Goal: Task Accomplishment & Management: Manage account settings

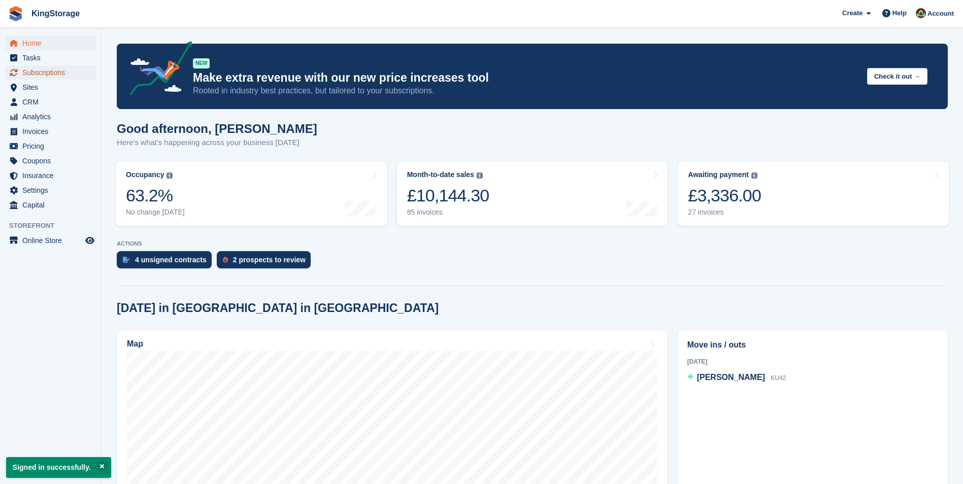
click at [28, 71] on span "Subscriptions" at bounding box center [52, 72] width 61 height 14
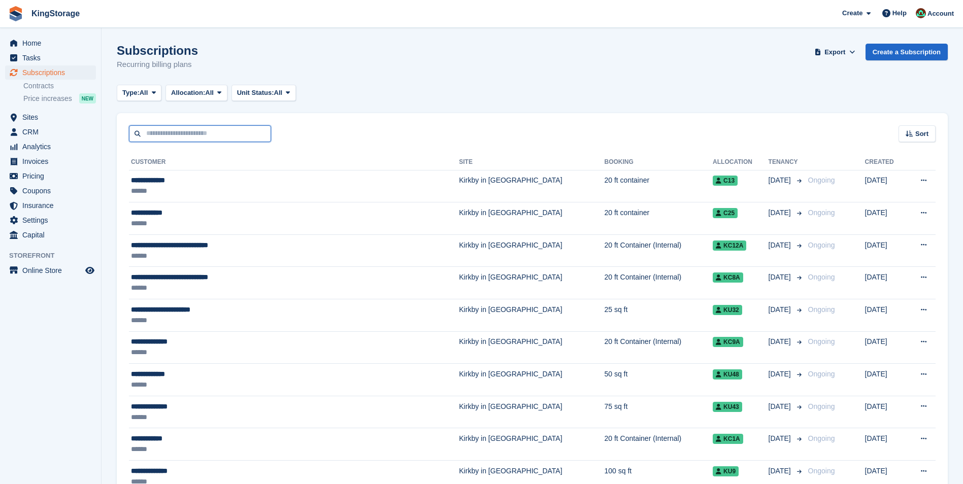
click at [183, 137] on input "text" at bounding box center [200, 133] width 142 height 17
type input "****"
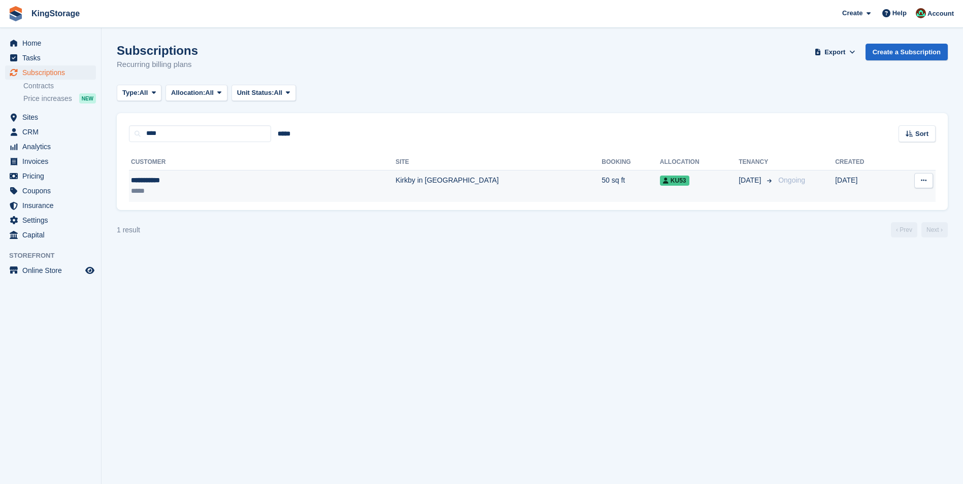
click at [176, 179] on div "**********" at bounding box center [196, 180] width 131 height 11
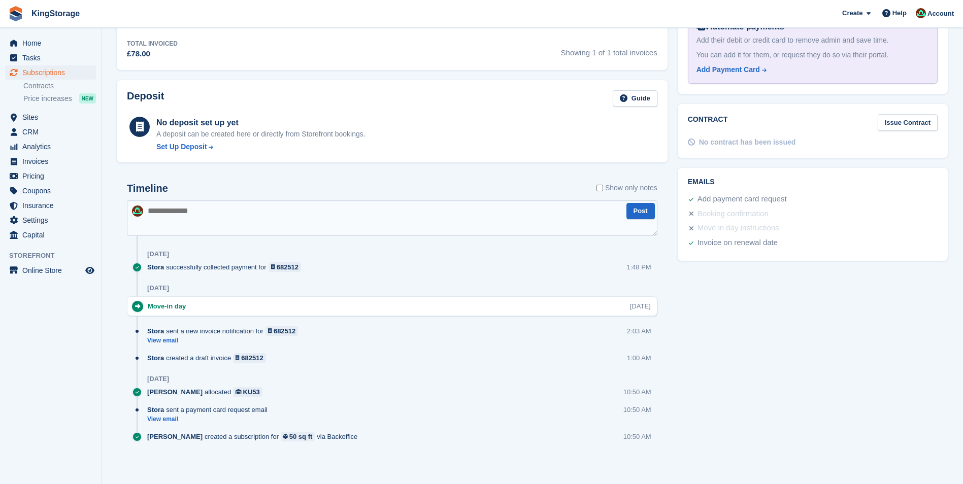
scroll to position [373, 0]
click at [168, 416] on link "View email" at bounding box center [209, 418] width 125 height 9
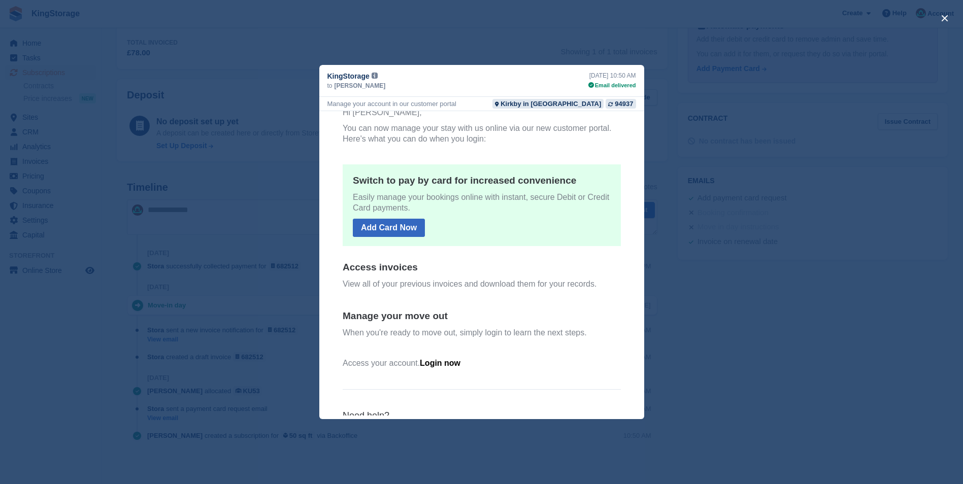
scroll to position [0, 0]
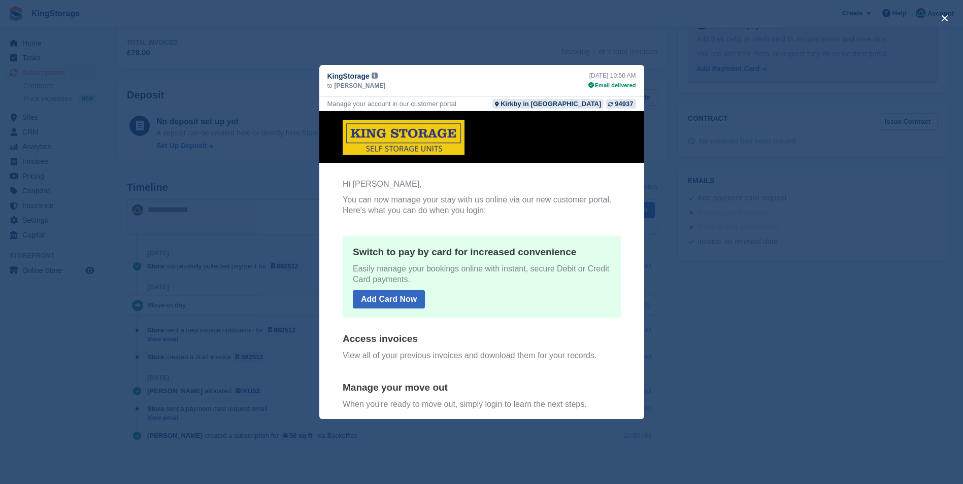
drag, startPoint x: 640, startPoint y: 295, endPoint x: 965, endPoint y: 360, distance: 332.4
click at [945, 18] on button "close" at bounding box center [945, 18] width 16 height 16
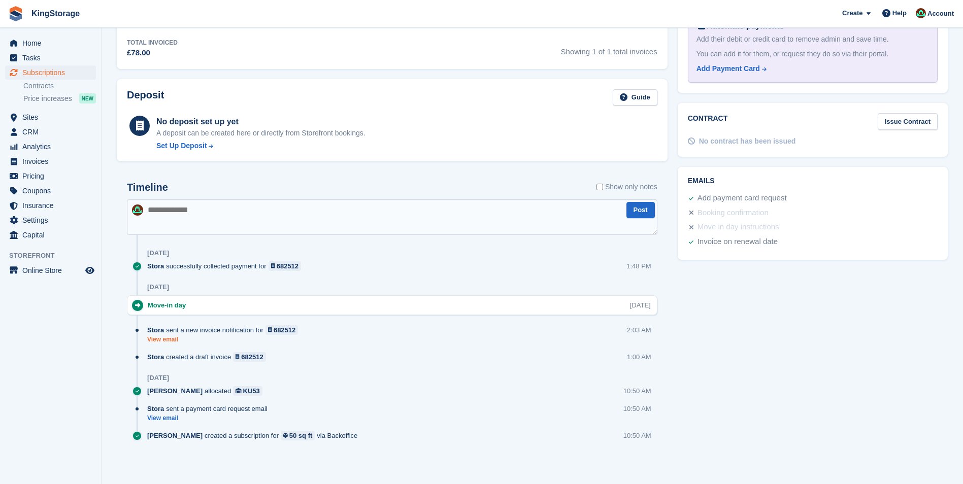
click at [171, 339] on link "View email" at bounding box center [225, 340] width 156 height 9
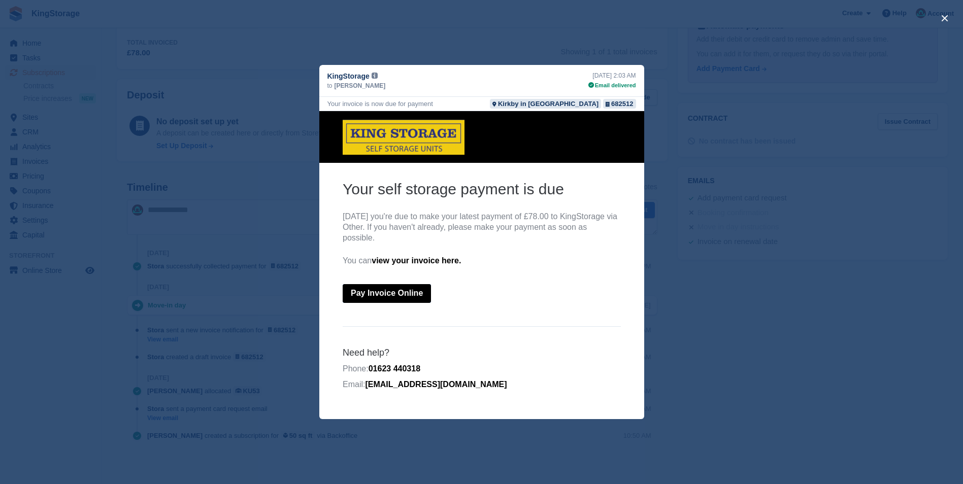
click at [435, 260] on link "view your invoice here." at bounding box center [415, 260] width 89 height 9
click at [946, 16] on button "close" at bounding box center [945, 18] width 16 height 16
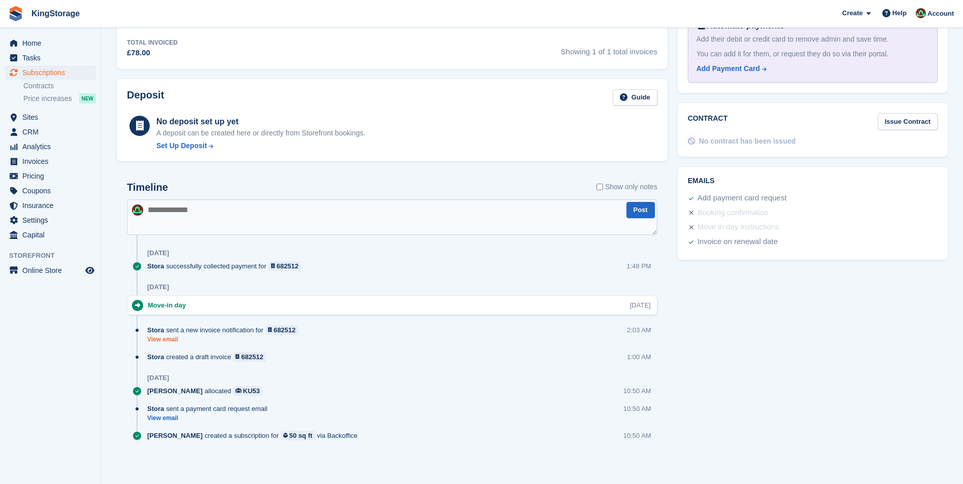
click at [167, 342] on link "View email" at bounding box center [225, 340] width 156 height 9
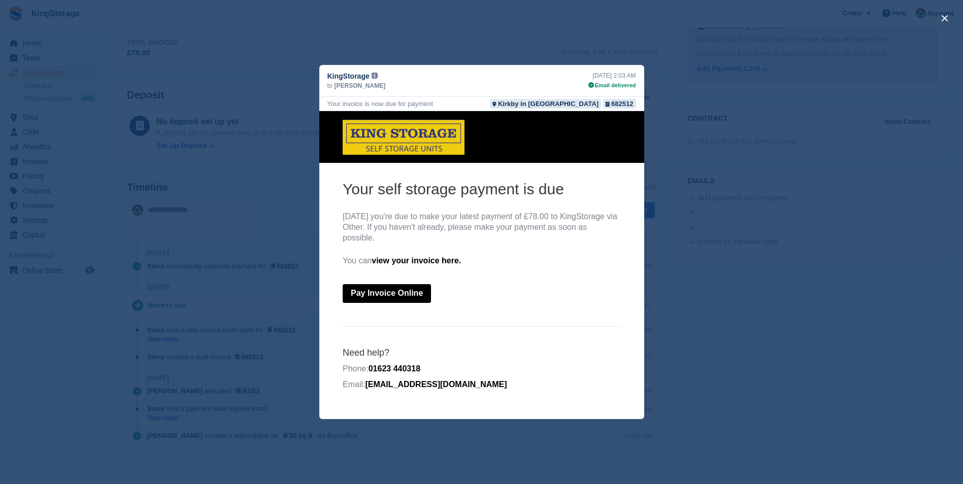
click at [420, 260] on link "view your invoice here." at bounding box center [415, 260] width 89 height 9
click at [943, 18] on button "close" at bounding box center [945, 18] width 16 height 16
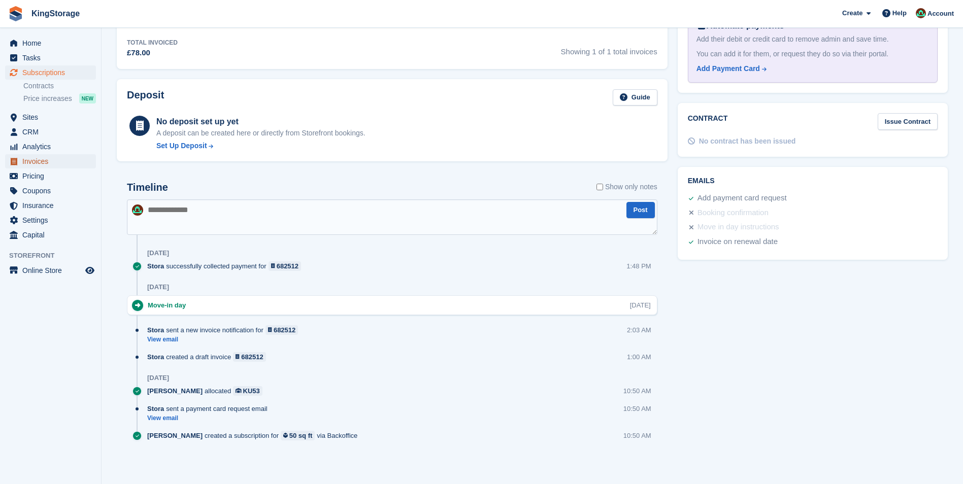
click at [34, 162] on span "Invoices" at bounding box center [52, 161] width 61 height 14
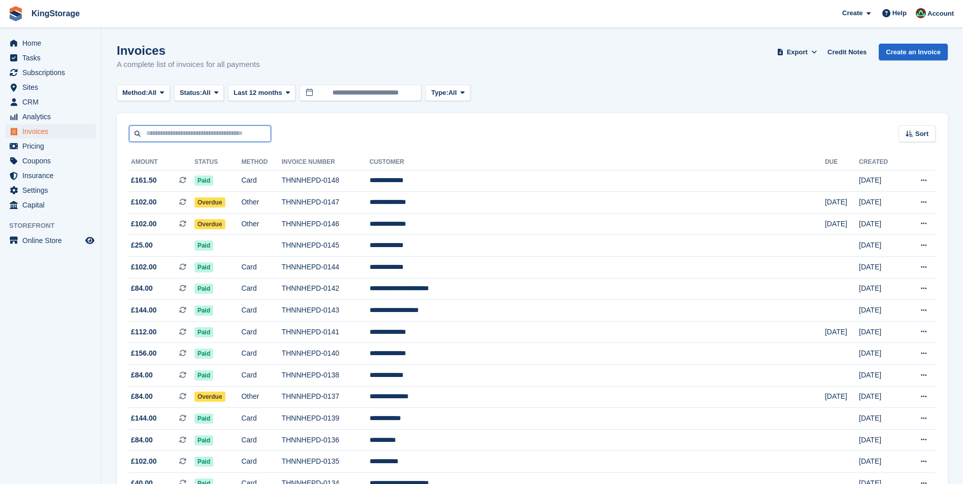
click at [192, 132] on input "text" at bounding box center [200, 133] width 142 height 17
type input "****"
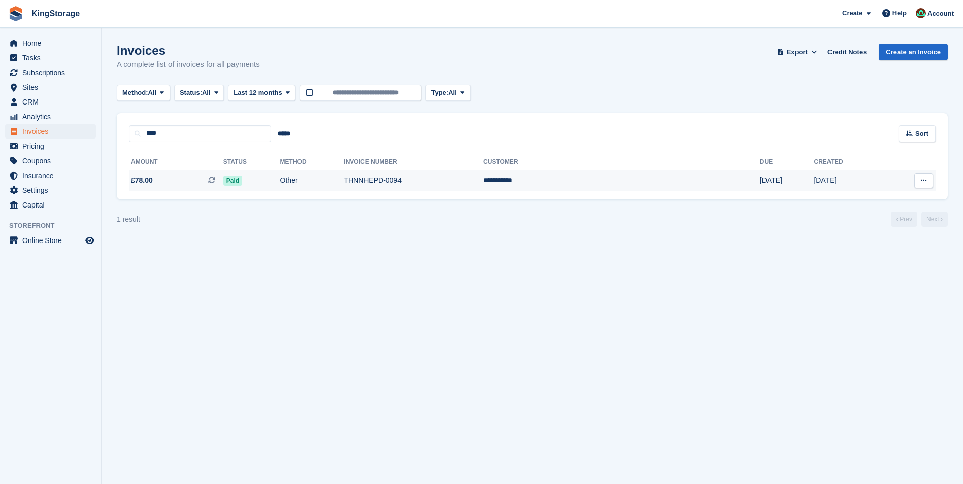
click at [426, 176] on td "THNNHEPD-0094" at bounding box center [414, 180] width 140 height 21
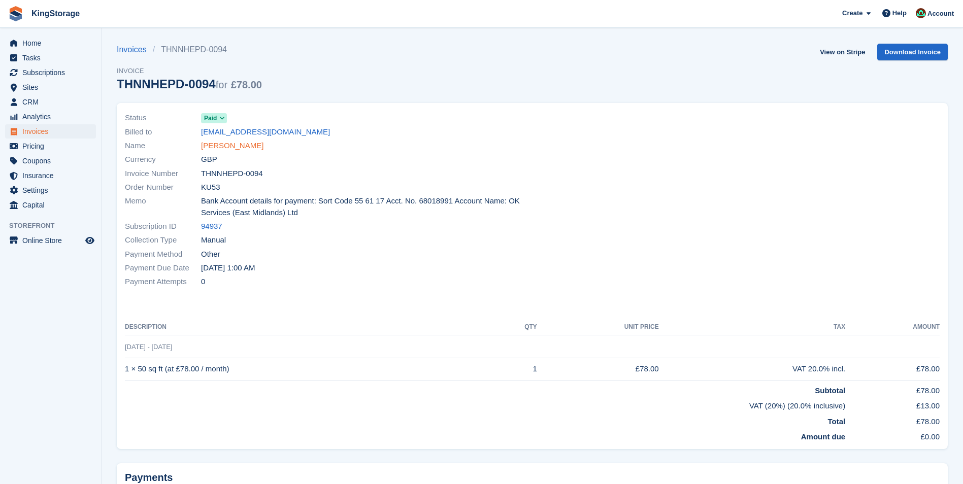
click at [219, 144] on link "[PERSON_NAME]" at bounding box center [232, 146] width 62 height 12
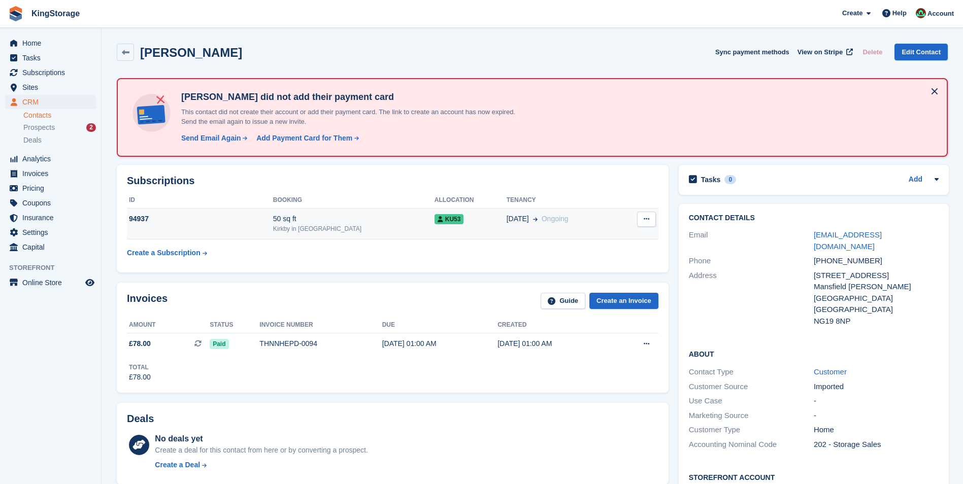
click at [149, 221] on div "94937" at bounding box center [200, 219] width 146 height 11
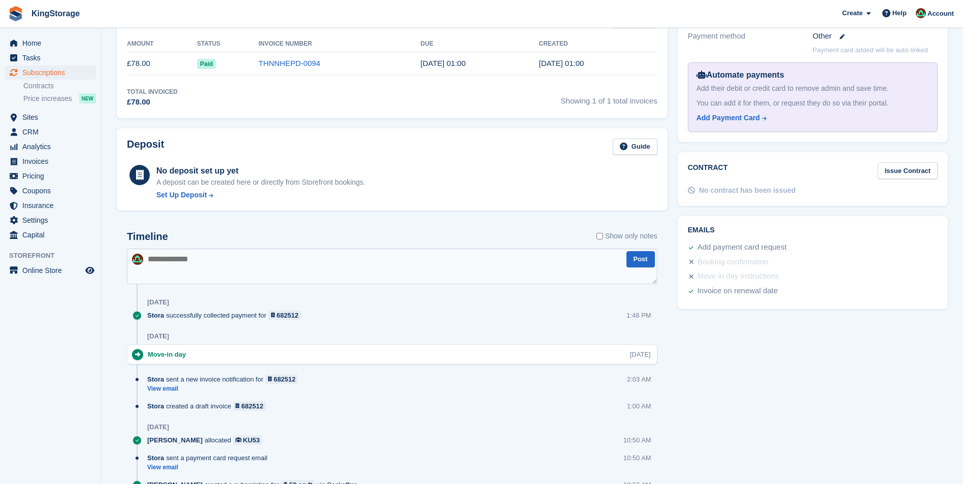
scroll to position [373, 0]
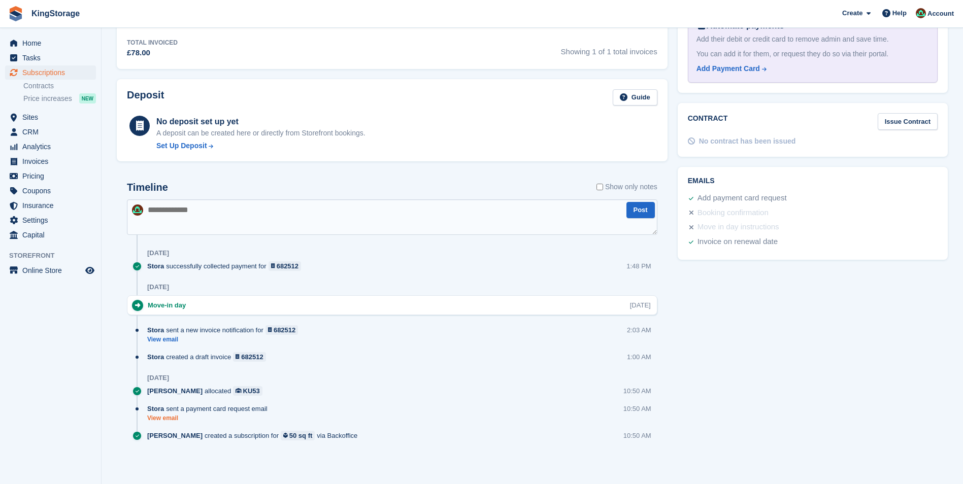
click at [172, 417] on link "View email" at bounding box center [209, 418] width 125 height 9
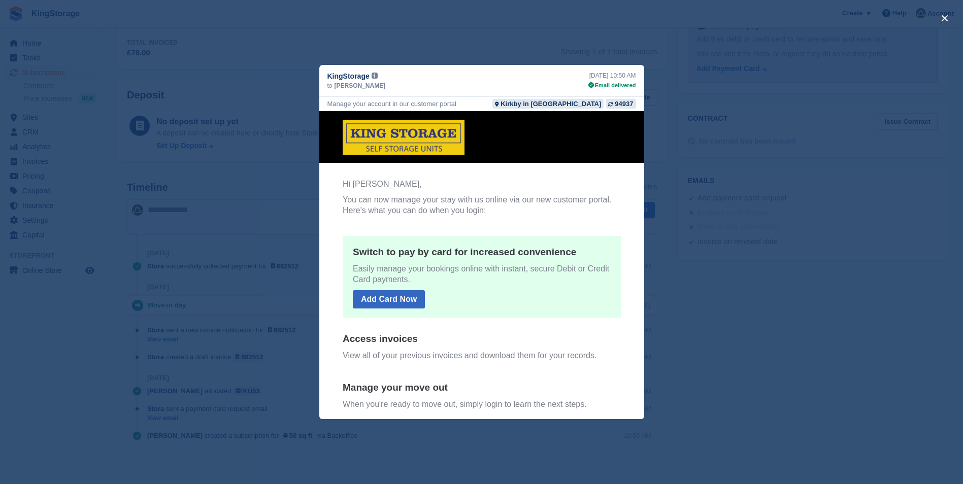
scroll to position [0, 0]
click at [943, 18] on button "close" at bounding box center [945, 18] width 16 height 16
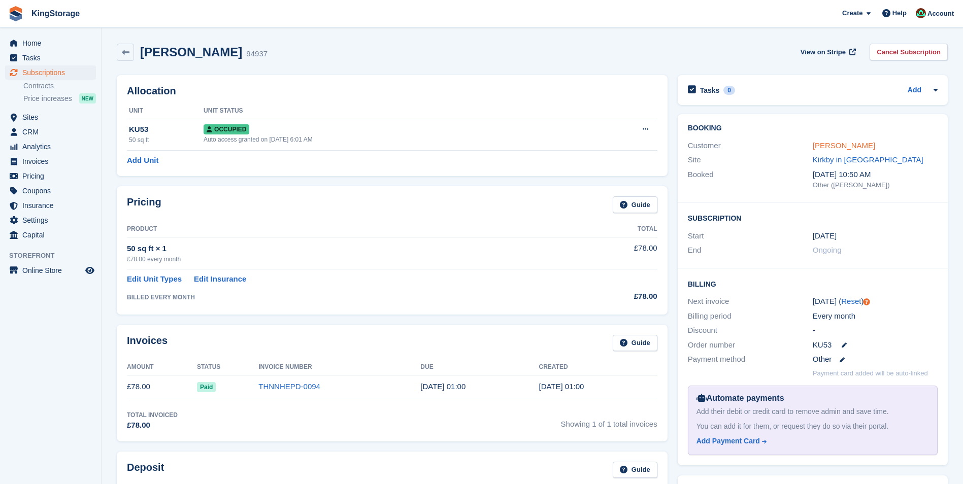
click at [829, 146] on link "[PERSON_NAME]" at bounding box center [844, 145] width 62 height 9
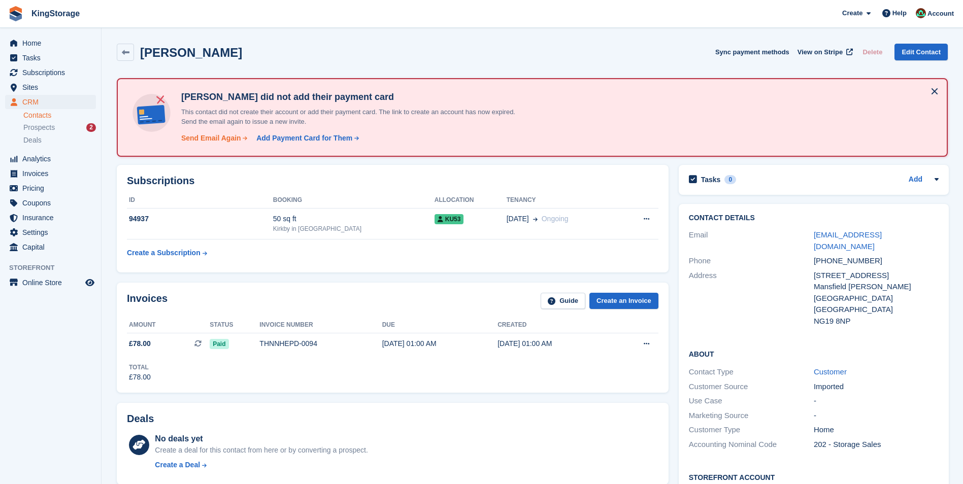
click at [211, 140] on div "Send Email Again" at bounding box center [211, 138] width 60 height 11
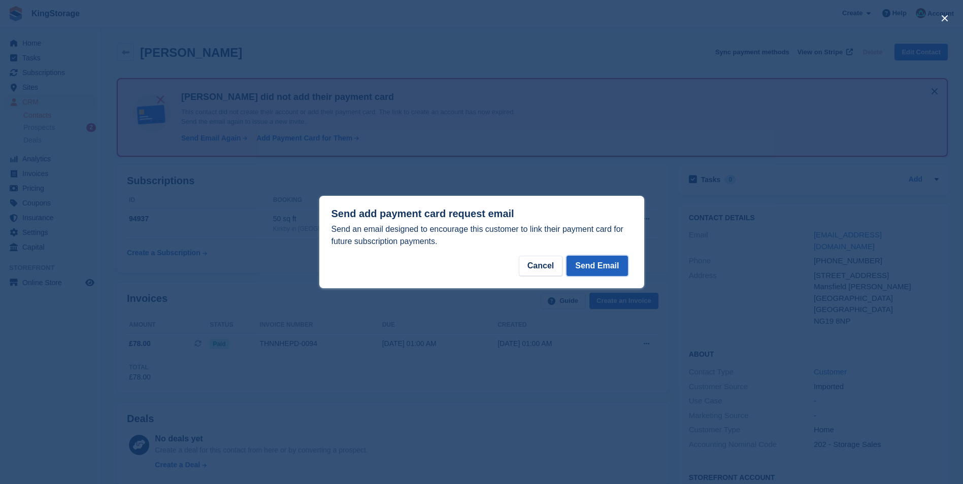
click at [601, 270] on button "Send Email" at bounding box center [596, 266] width 61 height 20
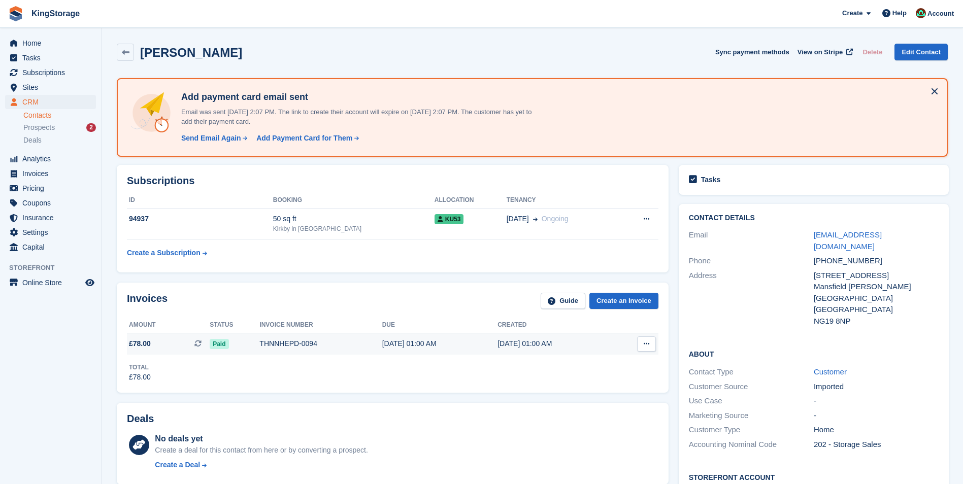
click at [297, 346] on div "THNNHEPD-0094" at bounding box center [320, 344] width 122 height 11
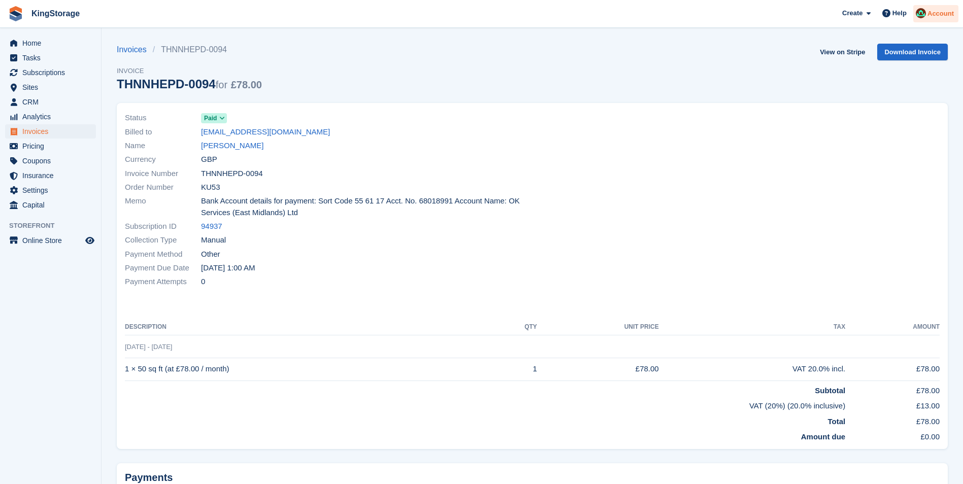
click at [942, 13] on span "Account" at bounding box center [940, 14] width 26 height 10
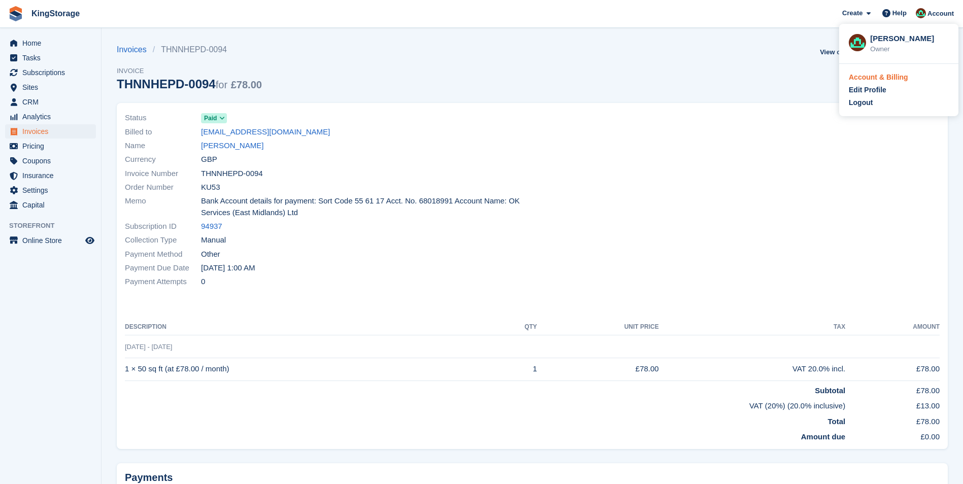
click at [888, 77] on div "Account & Billing" at bounding box center [878, 77] width 59 height 11
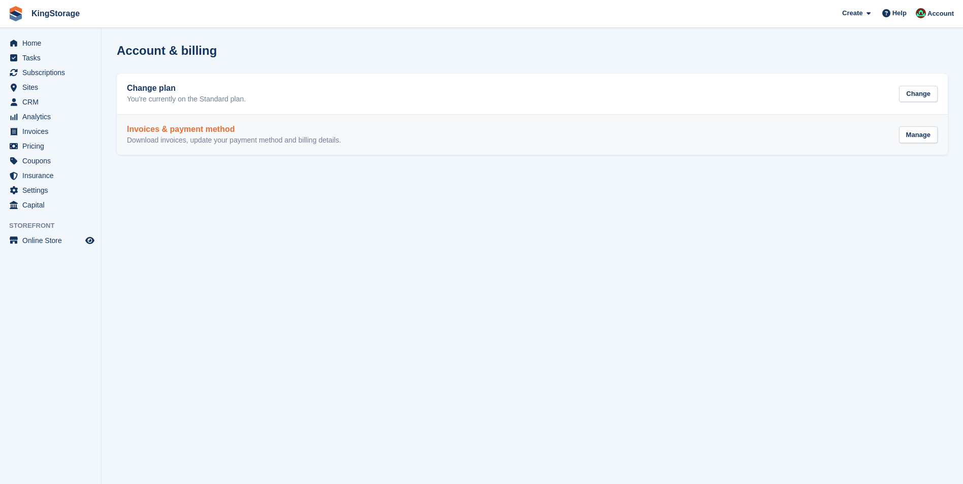
click at [184, 132] on h2 "Invoices & payment method" at bounding box center [234, 129] width 214 height 9
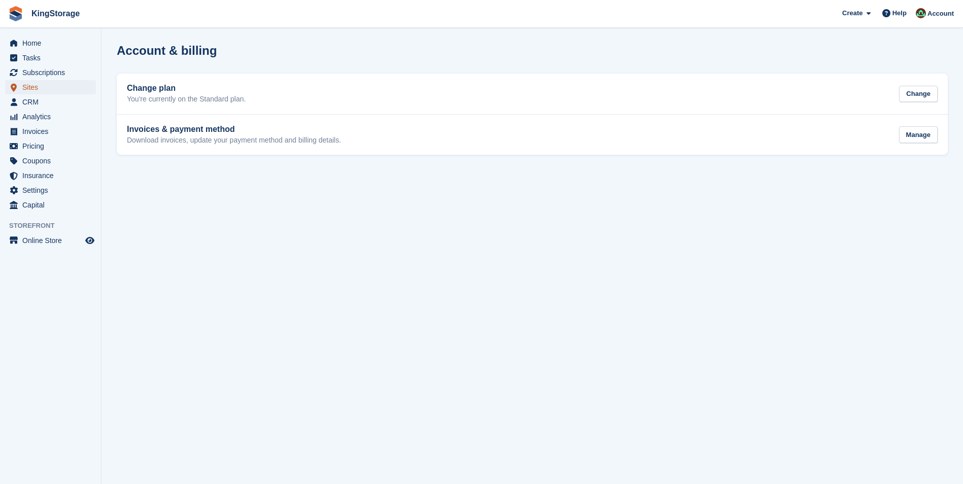
click at [37, 84] on span "Sites" at bounding box center [52, 87] width 61 height 14
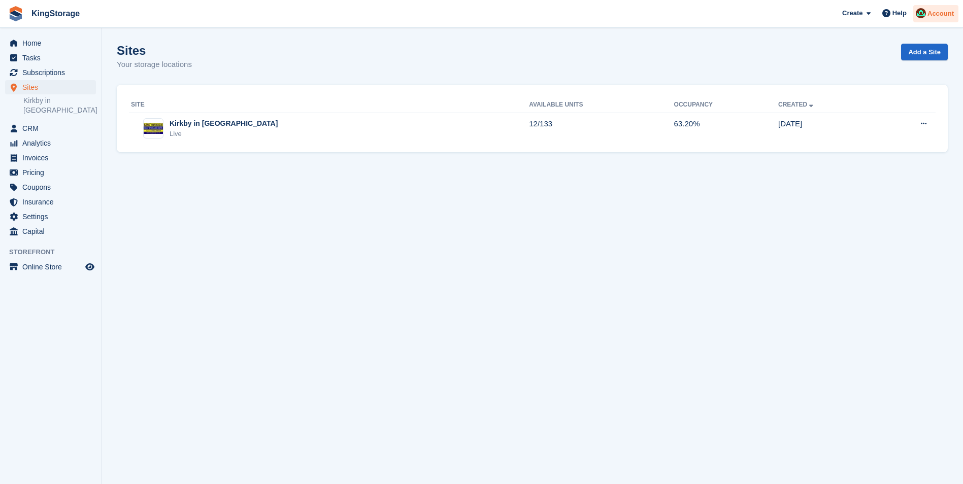
click at [942, 17] on span "Account" at bounding box center [940, 14] width 26 height 10
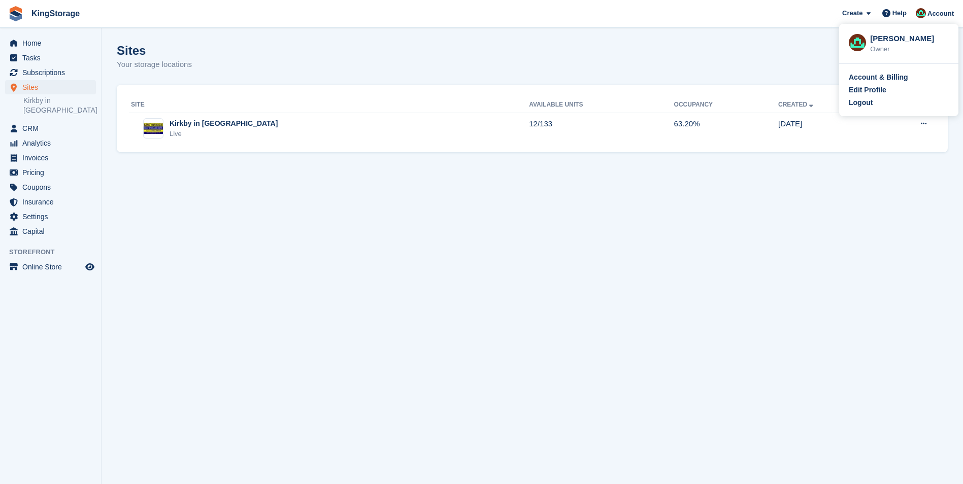
click at [866, 104] on div "Logout" at bounding box center [861, 102] width 24 height 11
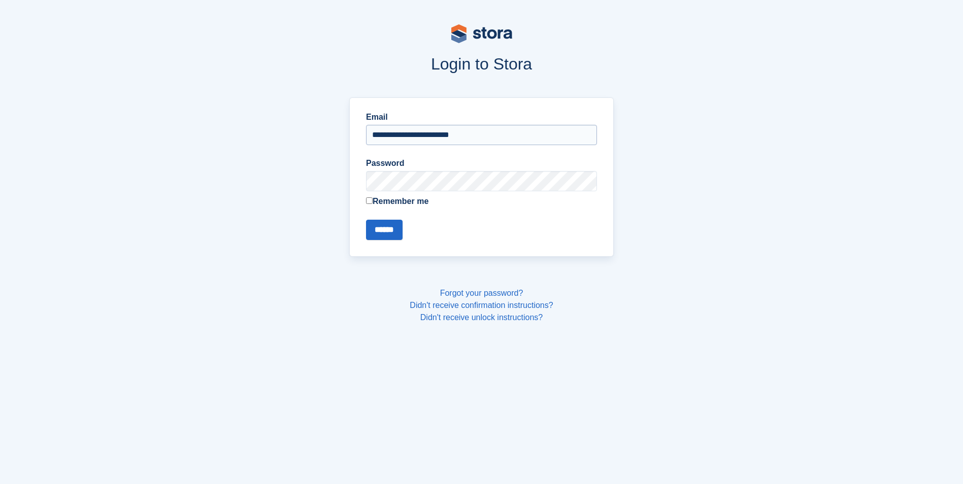
click at [437, 131] on input "**********" at bounding box center [481, 135] width 231 height 20
type input "**********"
click at [387, 223] on input "******" at bounding box center [384, 230] width 37 height 20
